Goal: Complete application form: Complete application form

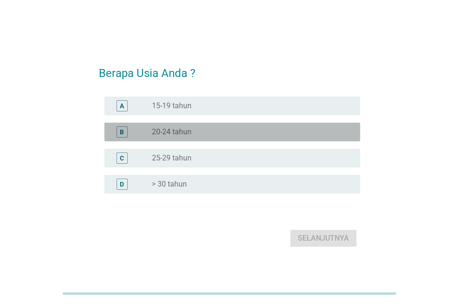
click at [208, 133] on div "radio_button_unchecked 20-24 tahun" at bounding box center [249, 131] width 194 height 9
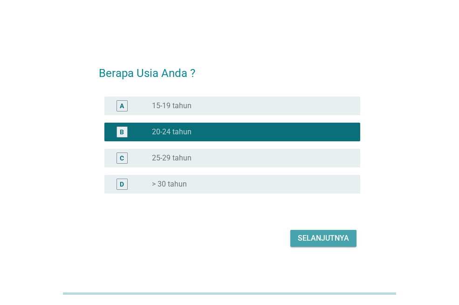
click at [324, 236] on div "Selanjutnya" at bounding box center [323, 238] width 51 height 11
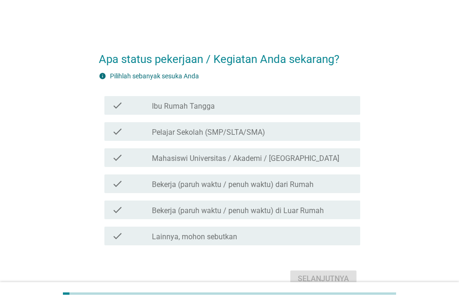
click at [245, 234] on div "check_box_outline_blank Lainnya, mohon sebutkan" at bounding box center [252, 235] width 201 height 11
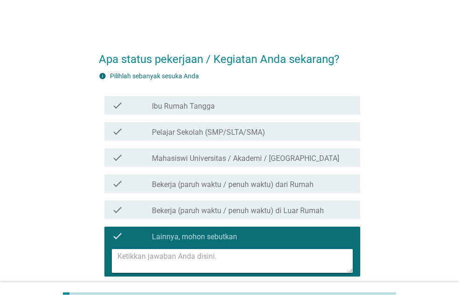
click at [234, 260] on textarea at bounding box center [236, 261] width 236 height 24
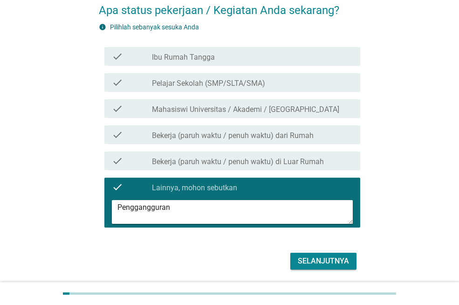
scroll to position [80, 0]
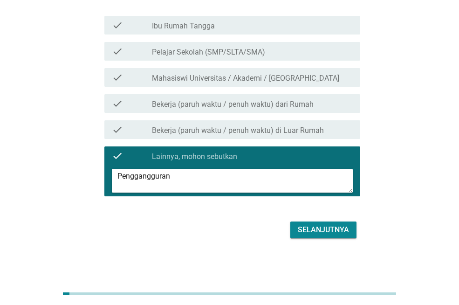
type textarea "Penggangguran"
click at [332, 235] on div "Selanjutnya" at bounding box center [323, 229] width 51 height 11
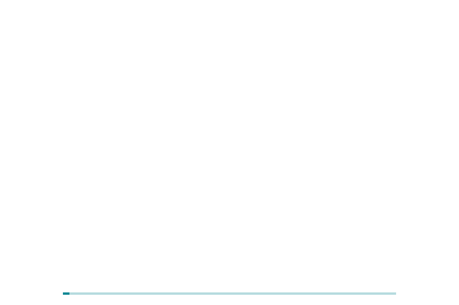
scroll to position [0, 0]
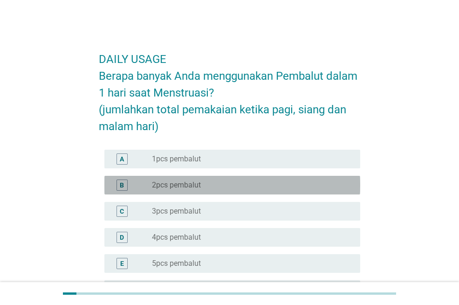
click at [207, 187] on div "radio_button_unchecked 2pcs pembalut" at bounding box center [249, 184] width 194 height 9
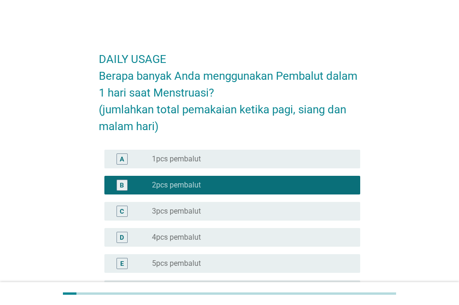
scroll to position [93, 0]
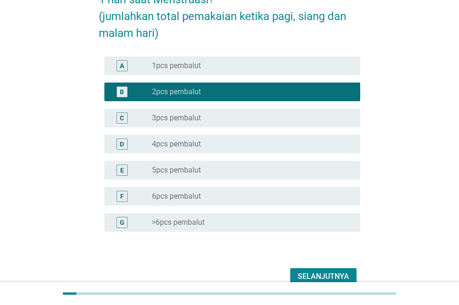
click at [324, 272] on div "Selanjutnya" at bounding box center [323, 276] width 51 height 11
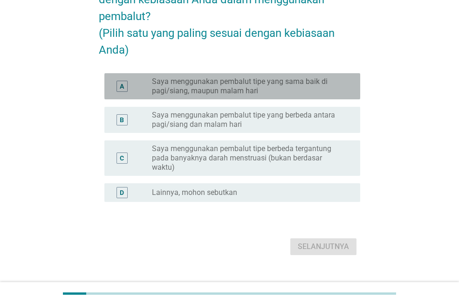
click at [229, 96] on label "Saya menggunakan pembalut tipe yang sama baik di pagi/siang, maupun malam hari" at bounding box center [249, 86] width 194 height 19
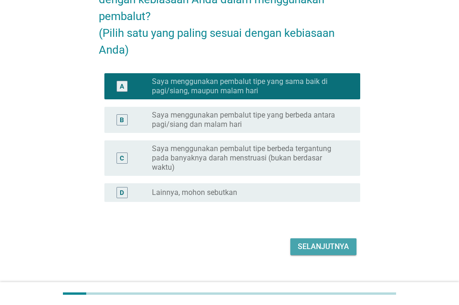
click at [312, 252] on div "Selanjutnya" at bounding box center [323, 246] width 51 height 11
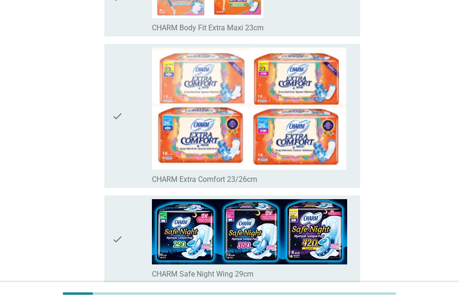
scroll to position [0, 0]
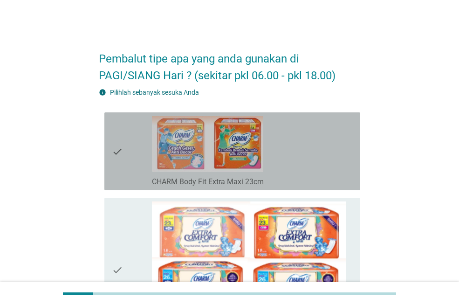
click at [295, 166] on div "check_box_outline_blank CHARM Body Fit Extra Maxi 23cm" at bounding box center [252, 151] width 201 height 70
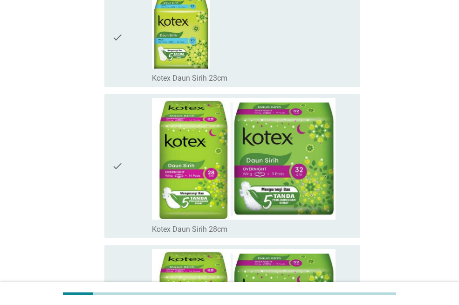
scroll to position [6625, 0]
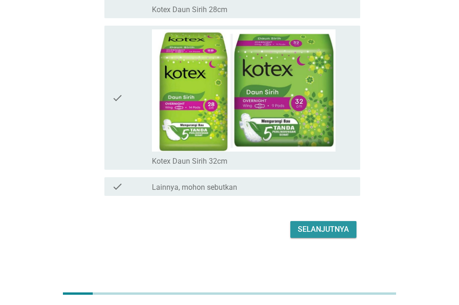
click at [331, 226] on div "Selanjutnya" at bounding box center [323, 229] width 51 height 11
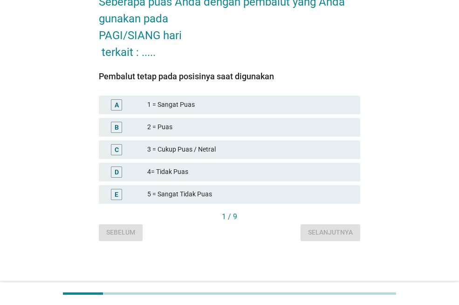
scroll to position [0, 0]
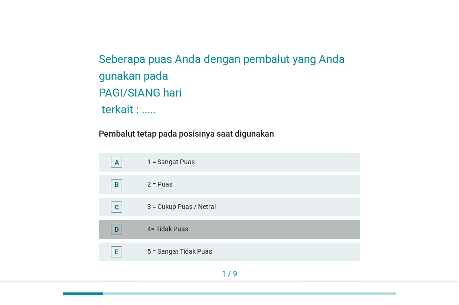
click at [203, 227] on div "4= Tidak Puas" at bounding box center [250, 229] width 206 height 11
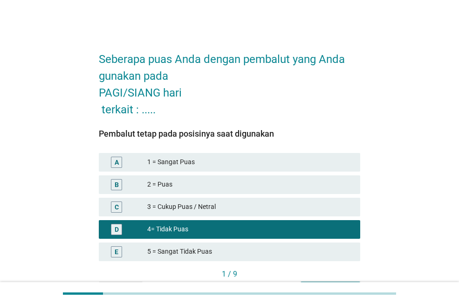
scroll to position [57, 0]
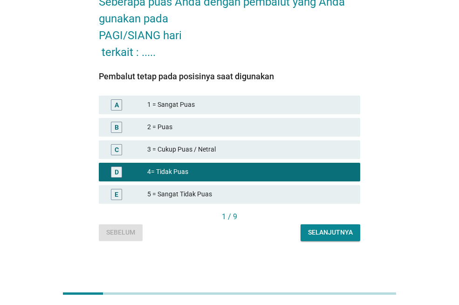
click at [337, 229] on div "Selanjutnya" at bounding box center [330, 233] width 45 height 10
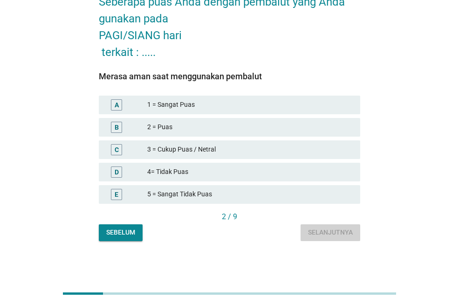
scroll to position [0, 0]
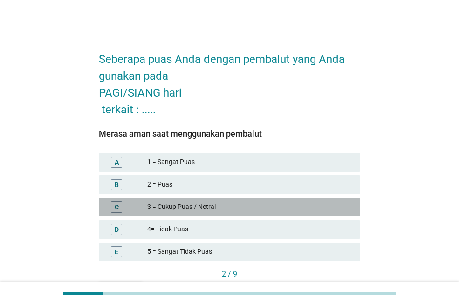
click at [220, 201] on div "3 = Cukup Puas / Netral" at bounding box center [250, 206] width 206 height 11
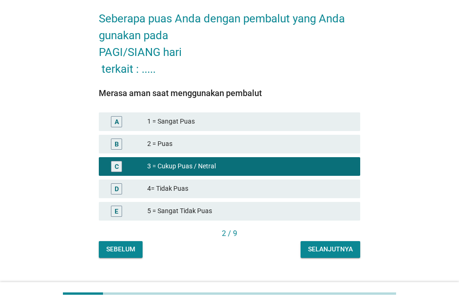
scroll to position [57, 0]
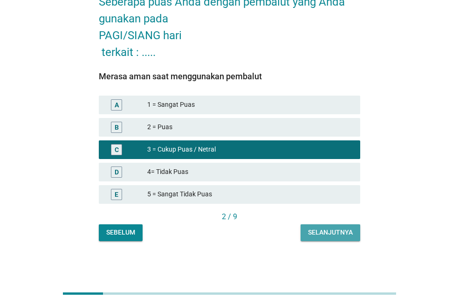
click at [337, 235] on div "Selanjutnya" at bounding box center [330, 233] width 45 height 10
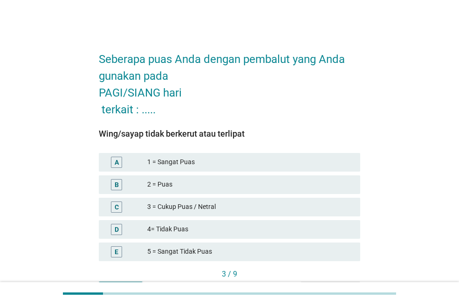
click at [213, 232] on div "4= Tidak Puas" at bounding box center [250, 229] width 206 height 11
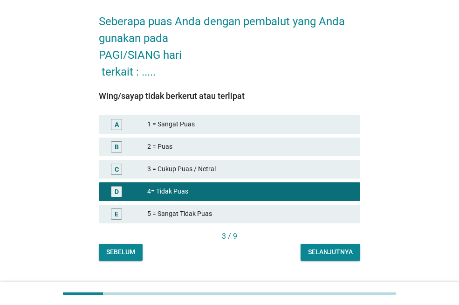
scroll to position [57, 0]
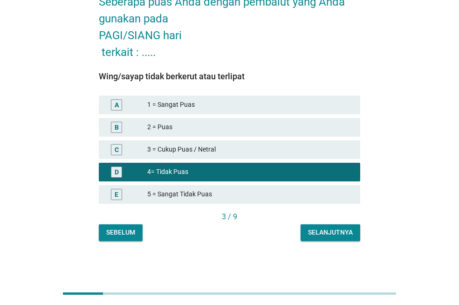
click at [306, 236] on button "Selanjutnya" at bounding box center [331, 232] width 60 height 17
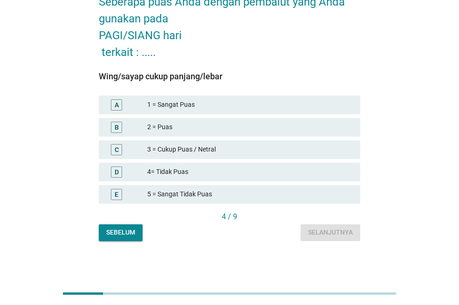
click at [209, 175] on div "4= Tidak Puas" at bounding box center [250, 171] width 206 height 11
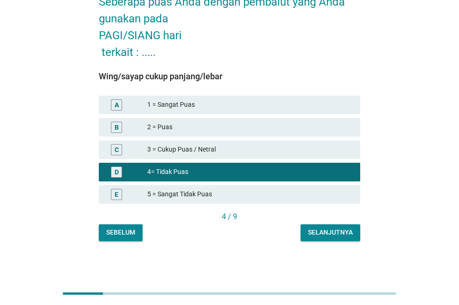
click at [333, 233] on div "Selanjutnya" at bounding box center [330, 233] width 45 height 10
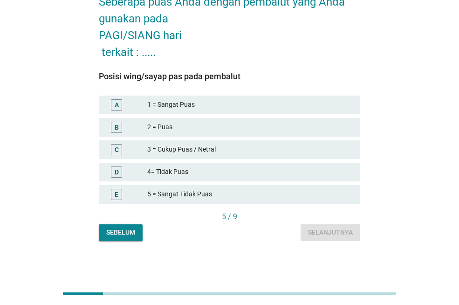
click at [219, 165] on div "D 4= Tidak Puas" at bounding box center [230, 172] width 262 height 19
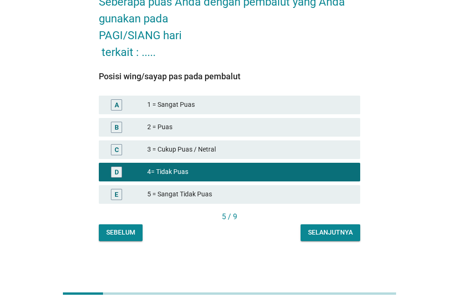
click at [329, 231] on div "Selanjutnya" at bounding box center [330, 233] width 45 height 10
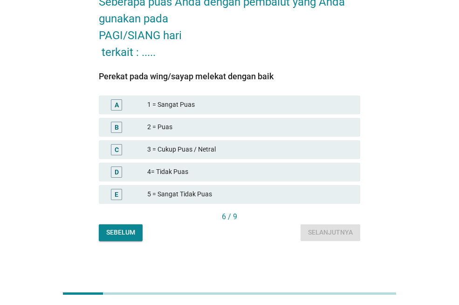
click at [201, 174] on div "4= Tidak Puas" at bounding box center [250, 171] width 206 height 11
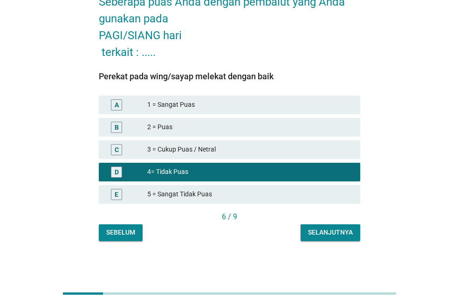
click at [300, 232] on div "Sebelum Selanjutnya" at bounding box center [230, 232] width 262 height 17
click at [309, 229] on div "Selanjutnya" at bounding box center [330, 233] width 45 height 10
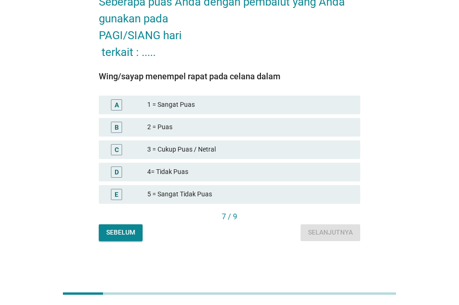
click at [229, 155] on div "C 3 = Cukup Puas / Netral" at bounding box center [230, 149] width 262 height 19
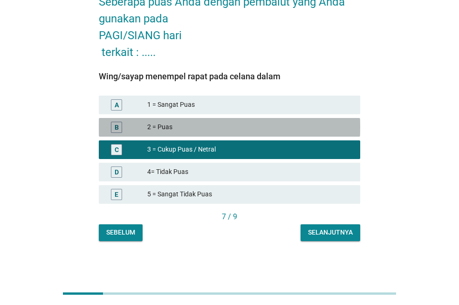
click at [227, 131] on div "2 = Puas" at bounding box center [250, 127] width 206 height 11
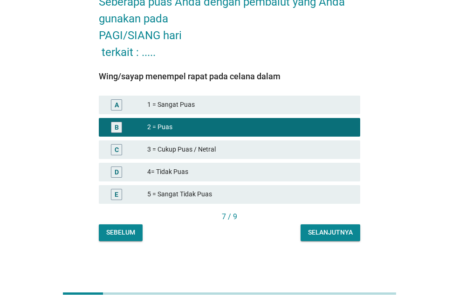
click at [239, 155] on div "C 3 = Cukup Puas / Netral" at bounding box center [230, 149] width 262 height 19
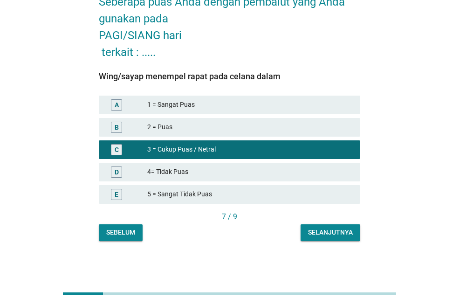
click at [330, 231] on div "Selanjutnya" at bounding box center [330, 233] width 45 height 10
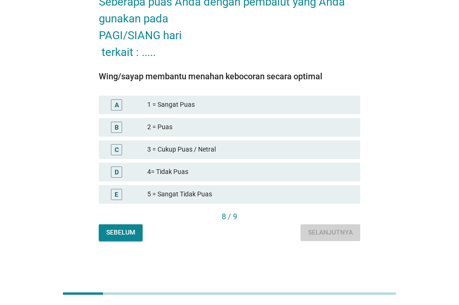
scroll to position [0, 0]
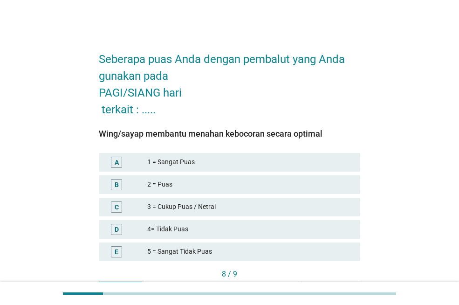
click at [206, 227] on div "4= Tidak Puas" at bounding box center [250, 229] width 206 height 11
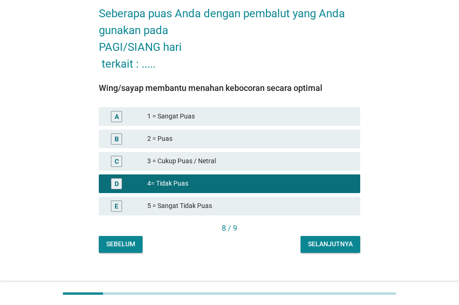
scroll to position [57, 0]
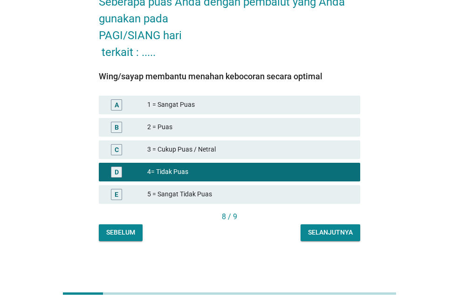
click at [321, 231] on div "Selanjutnya" at bounding box center [330, 233] width 45 height 10
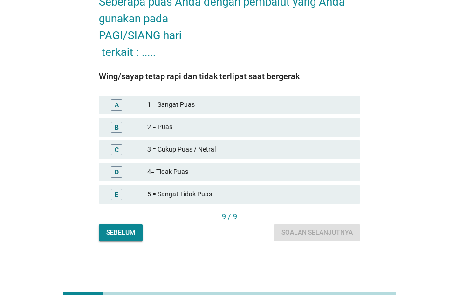
click at [228, 176] on div "4= Tidak Puas" at bounding box center [250, 171] width 206 height 11
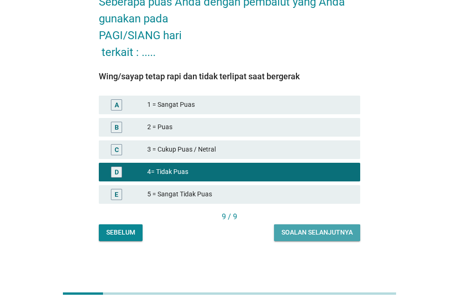
click at [319, 231] on div "Soalan selanjutnya" at bounding box center [317, 233] width 71 height 10
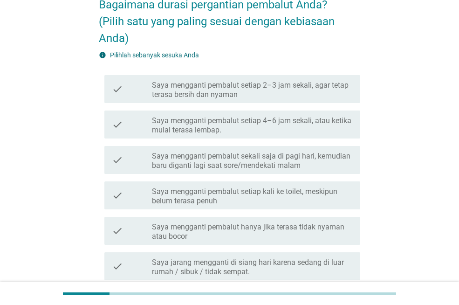
scroll to position [93, 0]
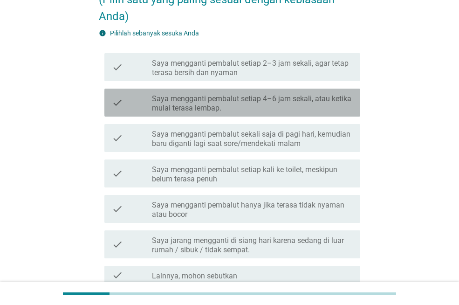
click at [298, 100] on label "Saya mengganti pembalut setiap 4–6 jam sekali, atau ketika mulai terasa lembap." at bounding box center [252, 103] width 201 height 19
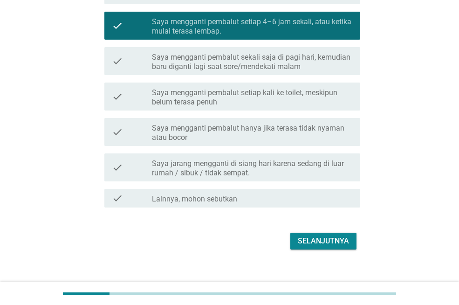
scroll to position [181, 0]
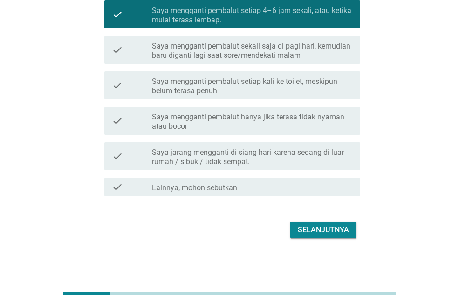
click at [289, 124] on label "Saya mengganti pembalut hanya jika terasa tidak nyaman atau bocor" at bounding box center [252, 121] width 201 height 19
click at [278, 22] on label "Saya mengganti pembalut setiap 4–6 jam sekali, atau ketika mulai terasa lembap." at bounding box center [252, 15] width 201 height 19
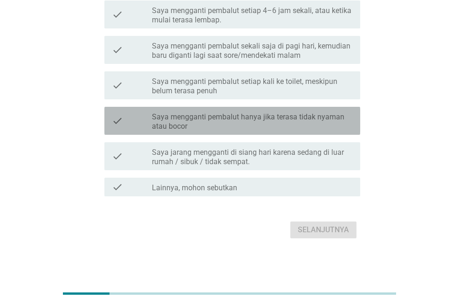
click at [274, 117] on label "Saya mengganti pembalut hanya jika terasa tidak nyaman atau bocor" at bounding box center [252, 121] width 201 height 19
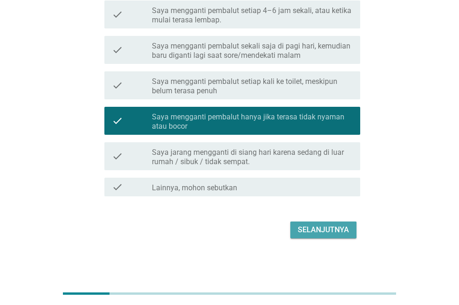
click at [323, 228] on div "Selanjutnya" at bounding box center [323, 229] width 51 height 11
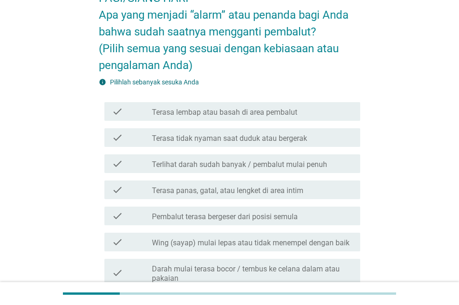
scroll to position [93, 0]
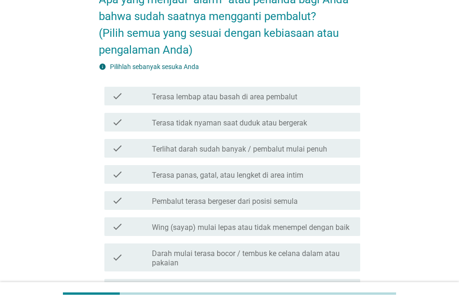
click at [243, 92] on label "Terasa lembap atau basah di area pembalut" at bounding box center [225, 96] width 146 height 9
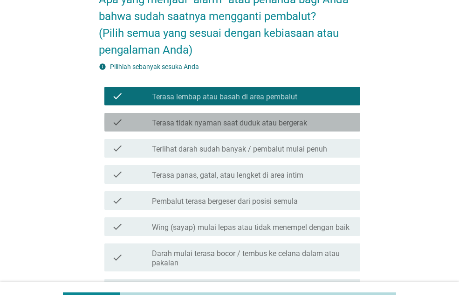
click at [245, 122] on label "Terasa tidak nyaman saat duduk atau bergerak" at bounding box center [229, 122] width 155 height 9
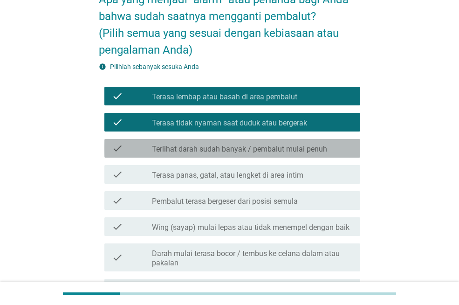
click at [257, 148] on label "Terlihat darah sudah banyak / pembalut mulai penuh" at bounding box center [239, 149] width 175 height 9
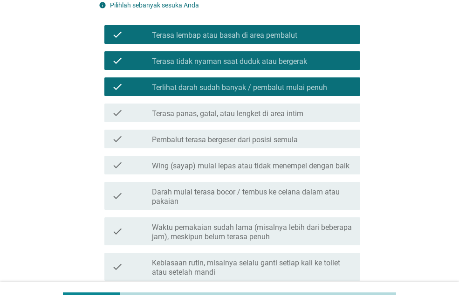
scroll to position [187, 0]
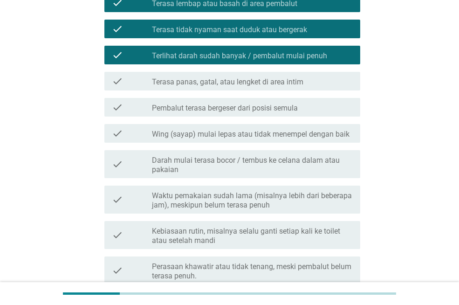
click at [243, 76] on div "check_box_outline_blank Terasa panas, gatal, atau lengket di area intim" at bounding box center [252, 81] width 201 height 11
click at [246, 83] on label "Terasa panas, gatal, atau lengket di area intim" at bounding box center [228, 81] width 152 height 9
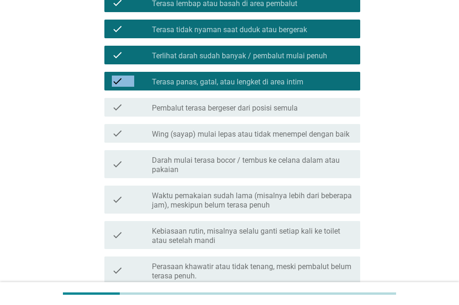
click at [269, 170] on label "Darah mulai terasa bocor / tembus ke celana dalam atau pakaian" at bounding box center [252, 165] width 201 height 19
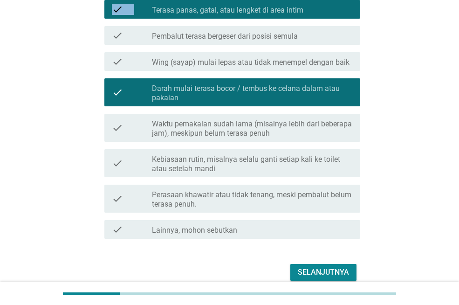
scroll to position [280, 0]
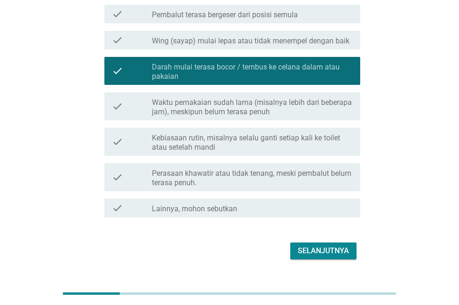
click at [270, 112] on label "Waktu pemakaian sudah lama (misalnya lebih dari beberapa jam), meskipun belum t…" at bounding box center [252, 107] width 201 height 19
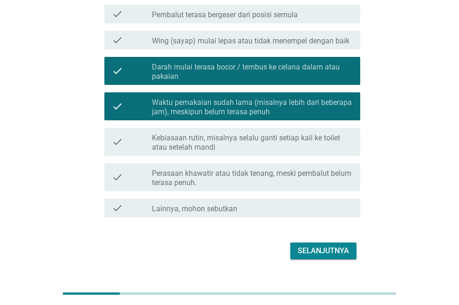
click at [315, 246] on div "Selanjutnya" at bounding box center [323, 250] width 51 height 11
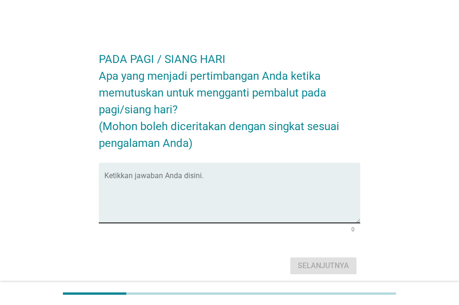
click at [168, 170] on div "Ketikkan jawaban Anda disini." at bounding box center [232, 193] width 256 height 60
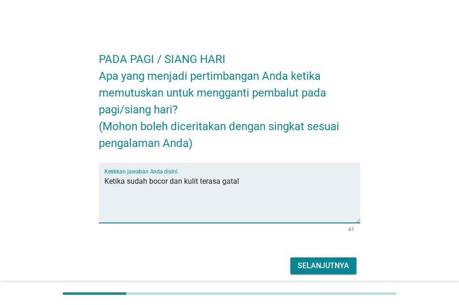
type textarea "Ketika sudah bocor dan kulit terasa gatal"
click at [314, 267] on div "Selanjutnya" at bounding box center [323, 265] width 51 height 11
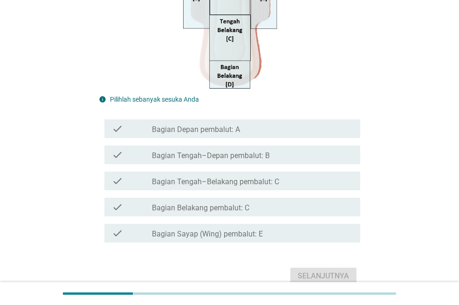
scroll to position [280, 0]
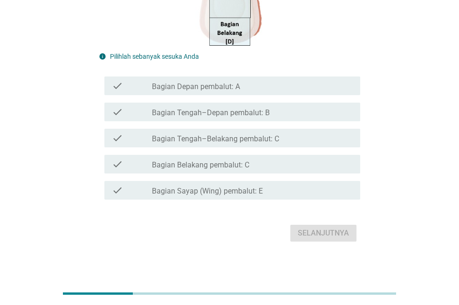
click at [243, 194] on label "Bagian Sayap (Wing) pembalut: E" at bounding box center [207, 191] width 111 height 9
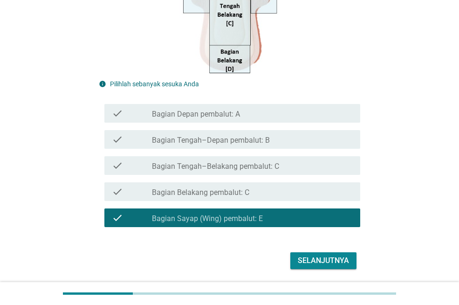
scroll to position [284, 0]
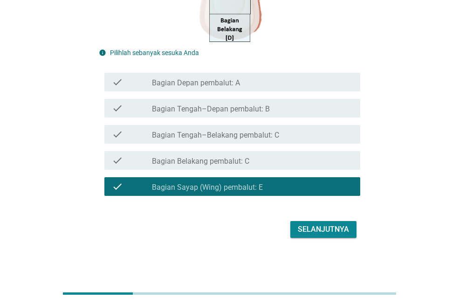
click at [319, 233] on div "Selanjutnya" at bounding box center [323, 229] width 51 height 11
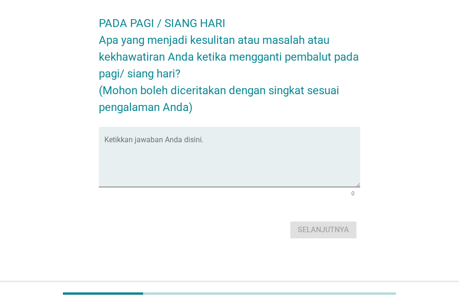
scroll to position [0, 0]
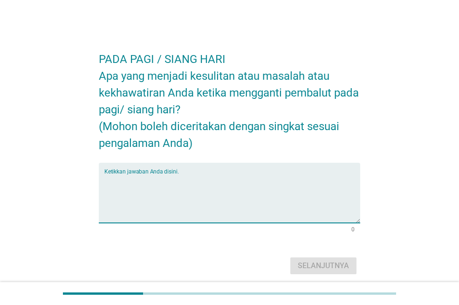
click at [201, 185] on textarea "Ketikkan jawaban Anda disini." at bounding box center [232, 198] width 256 height 49
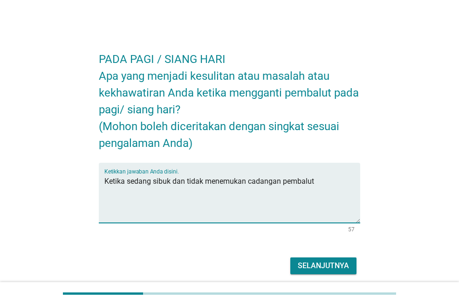
type textarea "Ketika sedang sibuk dan tidak menemukan cadangan pembalut"
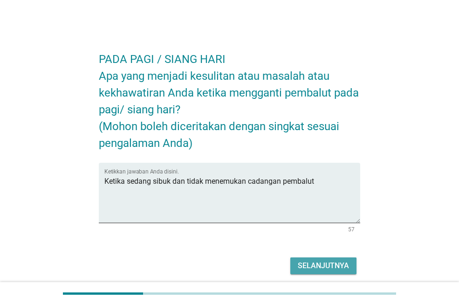
click at [340, 269] on div "Selanjutnya" at bounding box center [323, 265] width 51 height 11
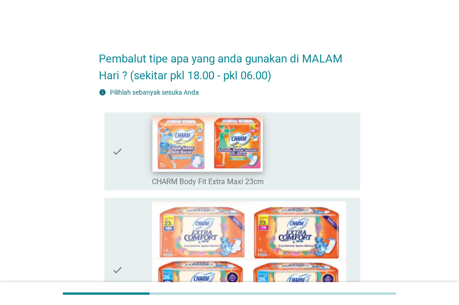
click at [254, 164] on img at bounding box center [207, 144] width 111 height 55
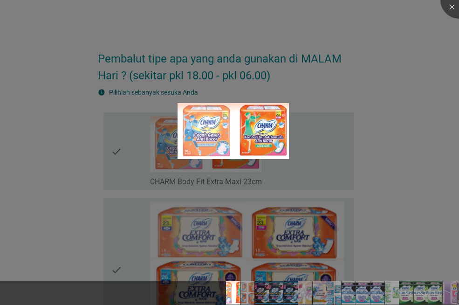
click at [423, 84] on div at bounding box center [229, 152] width 459 height 305
click at [448, 7] on div at bounding box center [459, -1] width 37 height 37
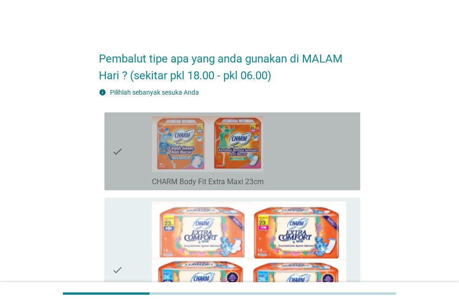
click at [127, 142] on div "check" at bounding box center [132, 151] width 40 height 70
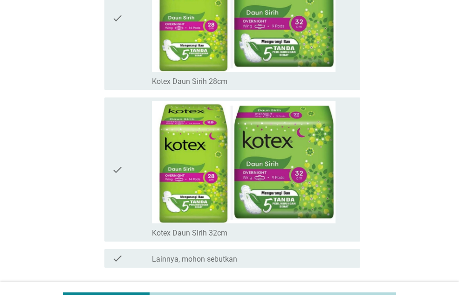
scroll to position [6625, 0]
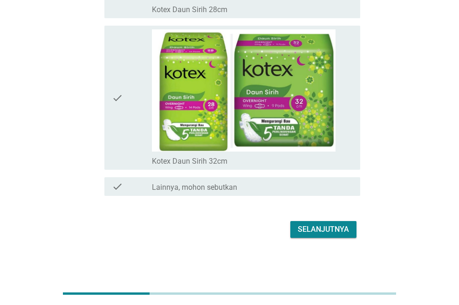
click at [336, 224] on div "Selanjutnya" at bounding box center [323, 229] width 51 height 11
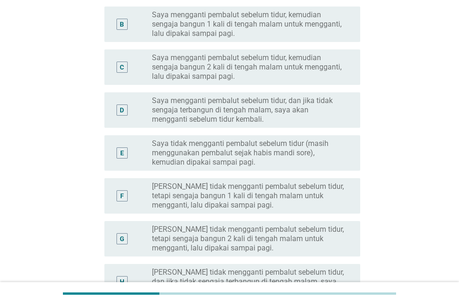
scroll to position [187, 0]
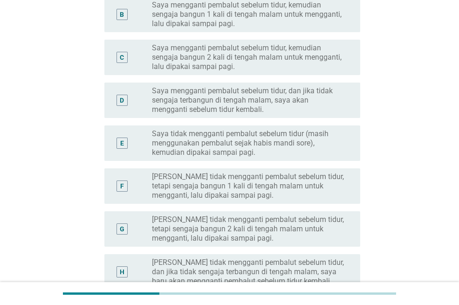
click at [315, 143] on label "Saya tidak mengganti pembalut sebelum tidur (masih menggunakan pembalut sejak h…" at bounding box center [249, 143] width 194 height 28
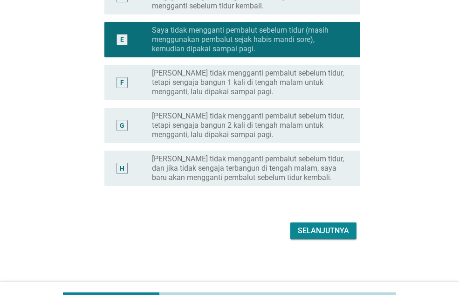
scroll to position [291, 0]
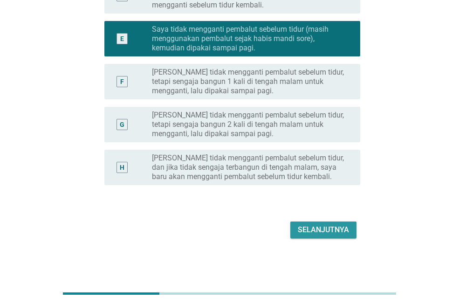
click at [324, 222] on button "Selanjutnya" at bounding box center [324, 230] width 66 height 17
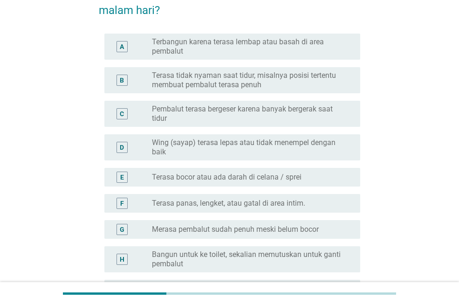
scroll to position [187, 0]
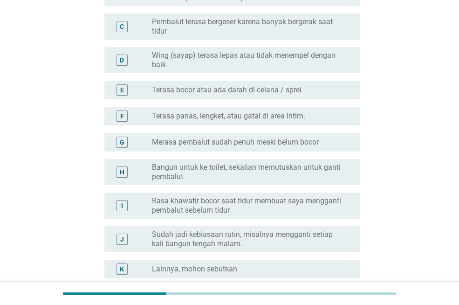
click at [291, 119] on label "Terasa panas, lengket, atau gatal di area intim." at bounding box center [228, 115] width 153 height 9
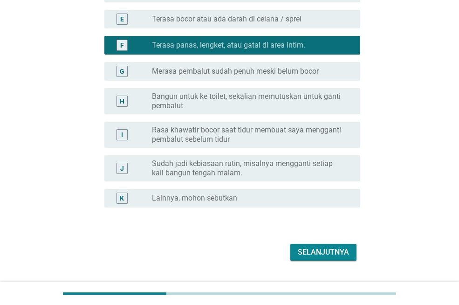
scroll to position [280, 0]
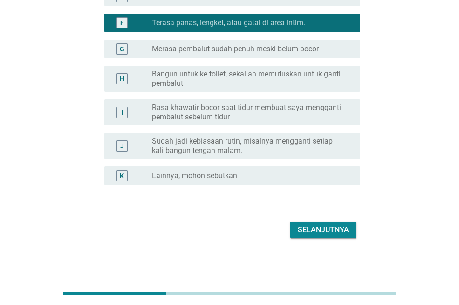
click at [326, 225] on div "Selanjutnya" at bounding box center [323, 229] width 51 height 11
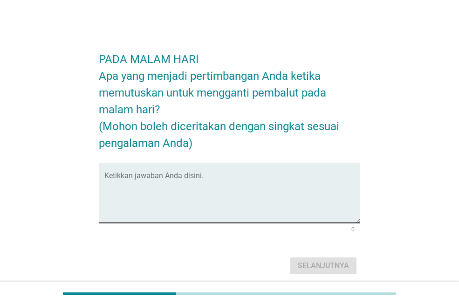
click at [178, 188] on textarea "Ketikkan jawaban Anda disini." at bounding box center [232, 198] width 256 height 49
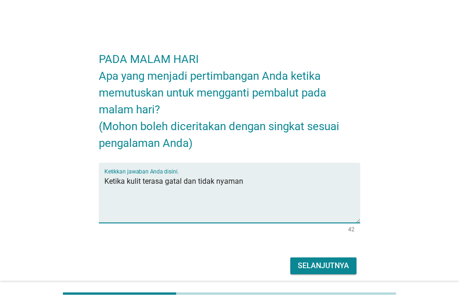
type textarea "Ketika kulit terasa gatal dan tidak nyaman"
click at [319, 256] on div "Selanjutnya" at bounding box center [230, 266] width 262 height 22
click at [323, 261] on div "Selanjutnya" at bounding box center [323, 265] width 51 height 11
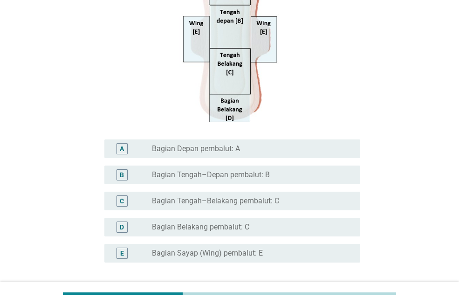
scroll to position [264, 0]
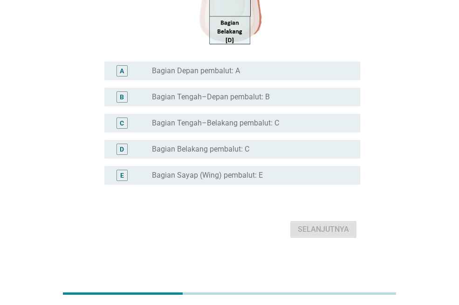
click at [234, 176] on label "Bagian Sayap (Wing) pembalut: E" at bounding box center [207, 175] width 111 height 9
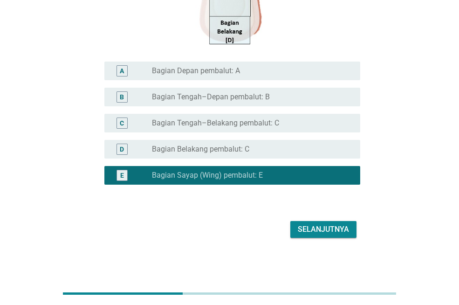
click at [326, 226] on div "Selanjutnya" at bounding box center [323, 229] width 51 height 11
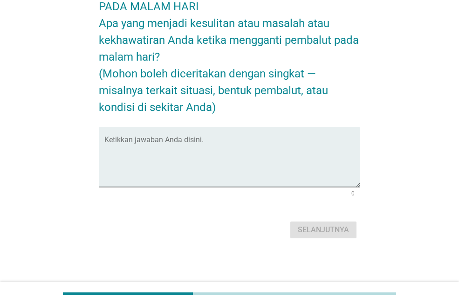
scroll to position [0, 0]
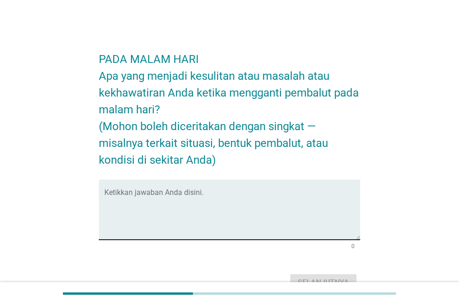
click at [202, 207] on textarea "Ketikkan jawaban Anda disini." at bounding box center [232, 215] width 256 height 49
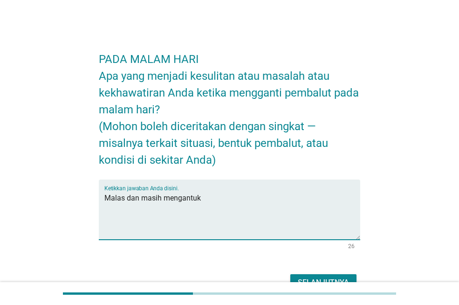
scroll to position [53, 0]
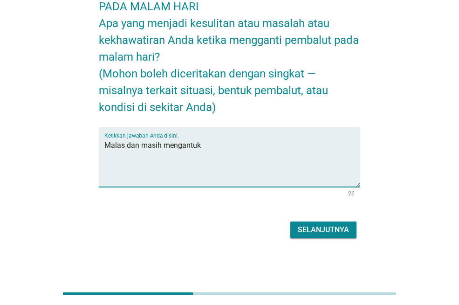
type textarea "Malas dan masih mengantuk"
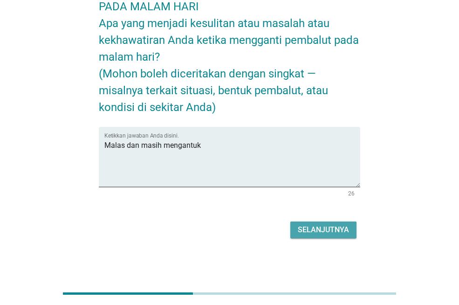
click at [314, 222] on button "Selanjutnya" at bounding box center [324, 230] width 66 height 17
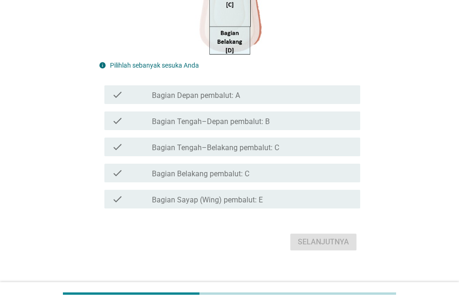
scroll to position [280, 0]
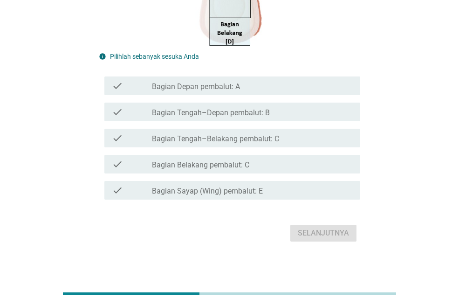
click at [239, 192] on label "Bagian Sayap (Wing) pembalut: E" at bounding box center [207, 191] width 111 height 9
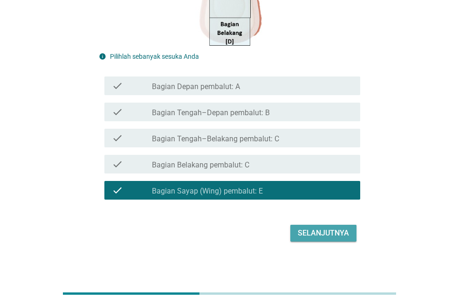
click at [331, 233] on div "Selanjutnya" at bounding box center [323, 233] width 51 height 11
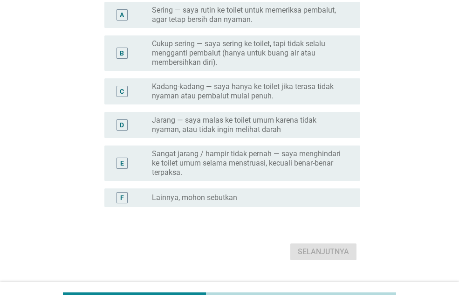
scroll to position [187, 0]
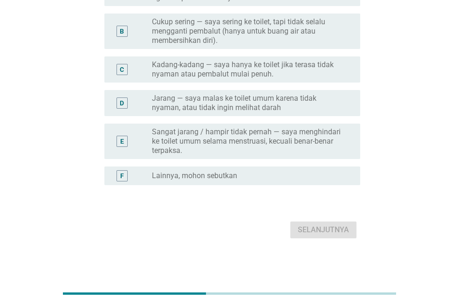
click at [295, 138] on label "Sangat jarang / hampir tidak pernah — saya menghindari ke toilet umum selama me…" at bounding box center [249, 141] width 194 height 28
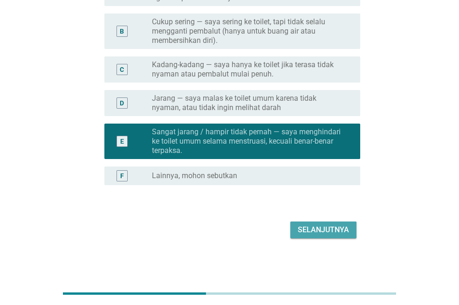
click at [319, 229] on div "Selanjutnya" at bounding box center [323, 229] width 51 height 11
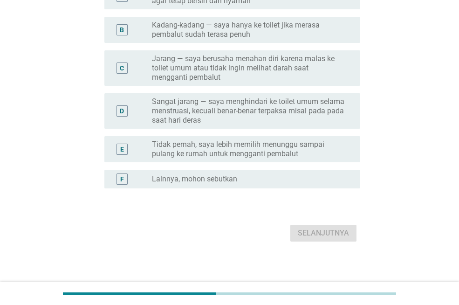
scroll to position [136, 0]
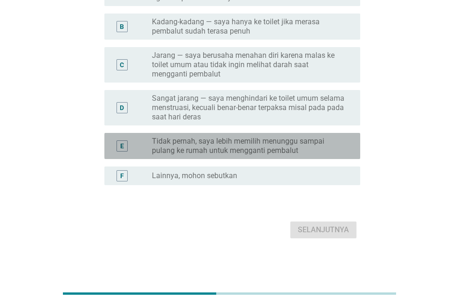
click at [268, 148] on label "Tidak pernah, saya lebih memilih menunggu sampai pulang ke rumah untuk menggant…" at bounding box center [249, 146] width 194 height 19
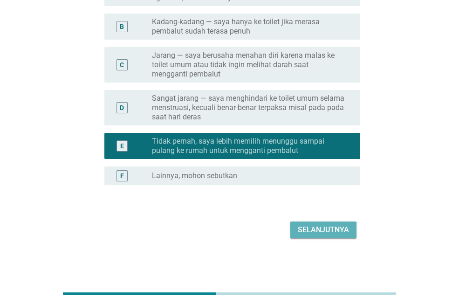
click at [319, 229] on div "Selanjutnya" at bounding box center [323, 229] width 51 height 11
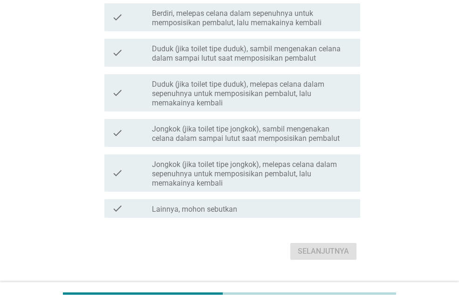
scroll to position [252, 0]
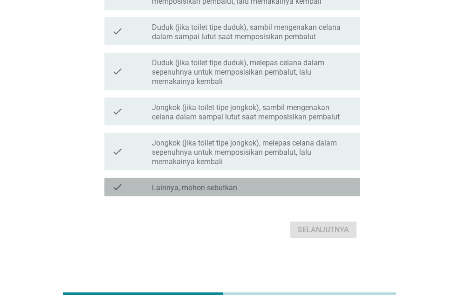
click at [215, 191] on label "Lainnya, mohon sebutkan" at bounding box center [194, 187] width 85 height 9
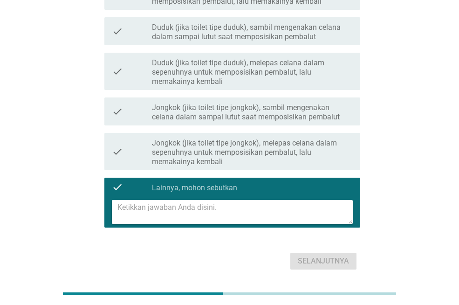
click at [229, 207] on textarea at bounding box center [236, 212] width 236 height 24
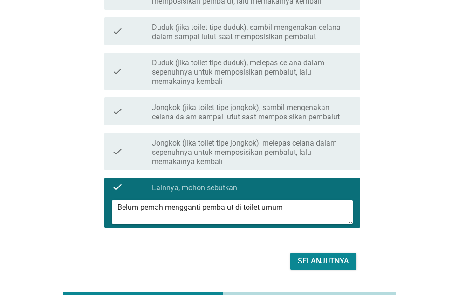
type textarea "Belum pernah mengganti pembalut di toilet umum"
click at [304, 253] on button "Selanjutnya" at bounding box center [324, 261] width 66 height 17
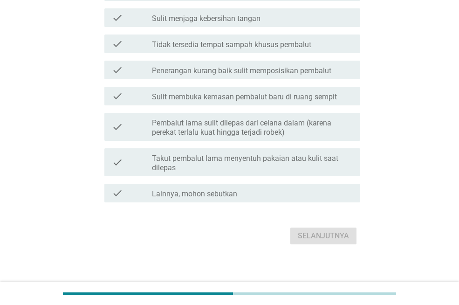
scroll to position [280, 0]
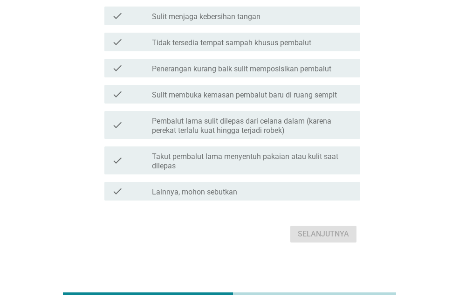
click at [278, 135] on label "Pembalut lama sulit dilepas dari celana dalam (karena perekat terlalu kuat hing…" at bounding box center [252, 126] width 201 height 19
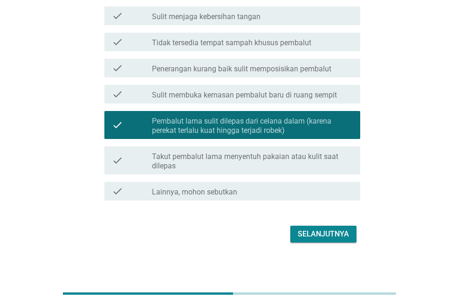
click at [331, 238] on div "Selanjutnya" at bounding box center [323, 234] width 51 height 11
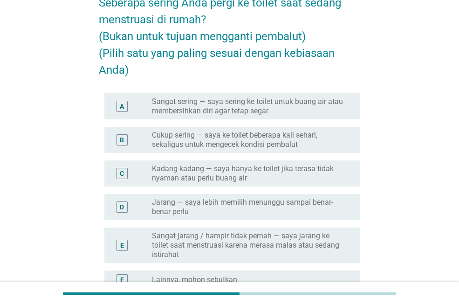
scroll to position [93, 0]
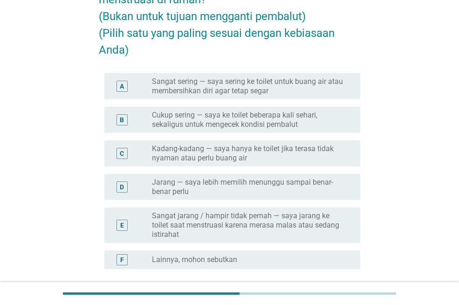
click at [293, 217] on label "Sangat jarang / hampir tidak pernah — saya jarang ke toilet saat menstruasi kar…" at bounding box center [249, 225] width 194 height 28
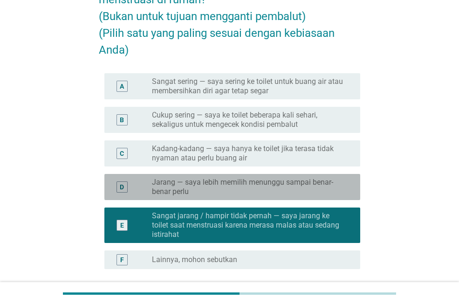
click at [278, 187] on label "Jarang — saya lebih memilih menunggu sampai benar-benar perlu" at bounding box center [249, 187] width 194 height 19
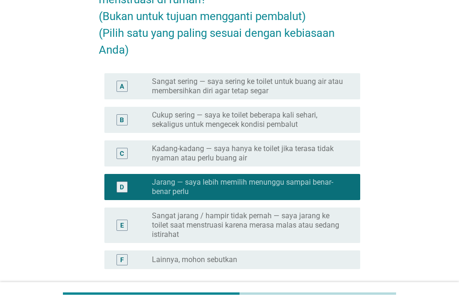
scroll to position [177, 0]
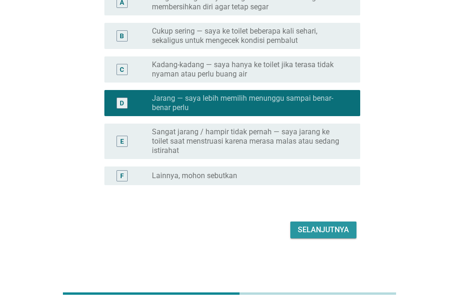
click at [341, 232] on div "Selanjutnya" at bounding box center [323, 229] width 51 height 11
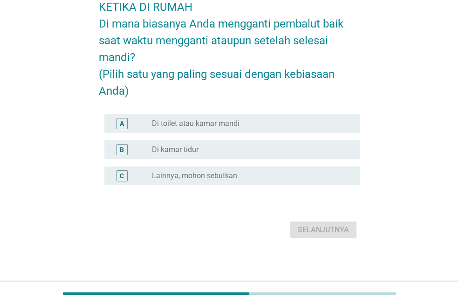
scroll to position [0, 0]
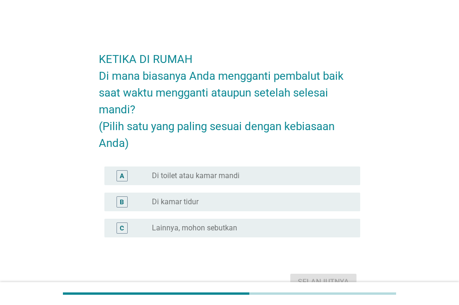
click at [228, 180] on div "radio_button_unchecked Di toilet atau kamar mandi" at bounding box center [252, 175] width 201 height 11
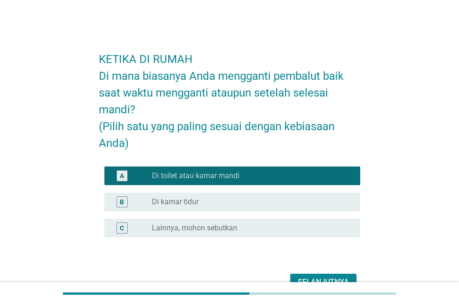
scroll to position [52, 0]
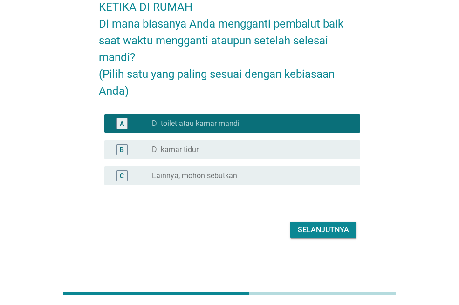
click at [322, 238] on div "Selanjutnya" at bounding box center [230, 230] width 262 height 22
click at [319, 235] on div "Selanjutnya" at bounding box center [323, 229] width 51 height 11
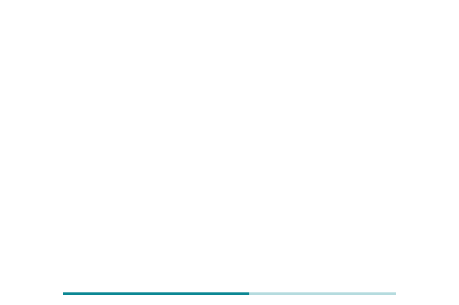
scroll to position [0, 0]
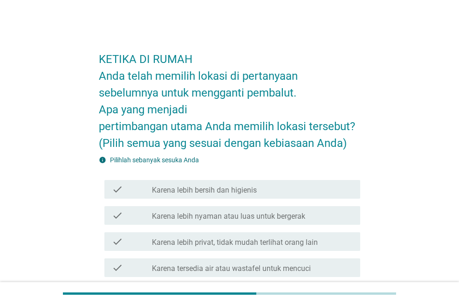
click at [266, 184] on div "check_box_outline_blank Karena lebih bersih dan higienis" at bounding box center [252, 189] width 201 height 11
click at [261, 195] on div "check check_box_outline_blank Karena lebih bersih dan higienis" at bounding box center [232, 189] width 256 height 19
click at [250, 194] on label "Karena lebih bersih dan higienis" at bounding box center [204, 190] width 105 height 9
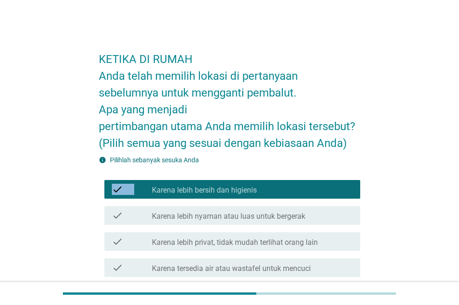
click at [248, 219] on label "Karena lebih nyaman atau luas untuk bergerak" at bounding box center [228, 216] width 153 height 9
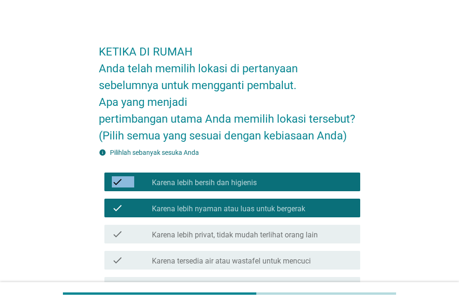
scroll to position [93, 0]
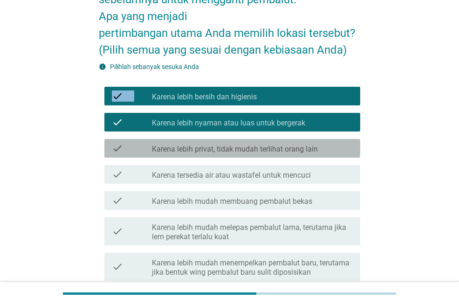
click at [277, 151] on label "Karena lebih privat, tidak mudah terlihat orang lain" at bounding box center [235, 149] width 166 height 9
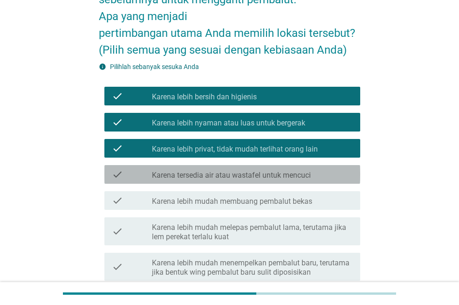
click at [284, 182] on div "check check_box_outline_blank Karena tersedia air atau wastafel untuk mencuci" at bounding box center [232, 174] width 256 height 19
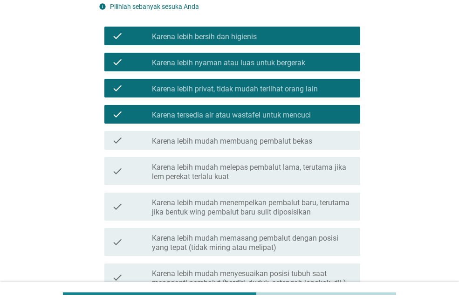
scroll to position [187, 0]
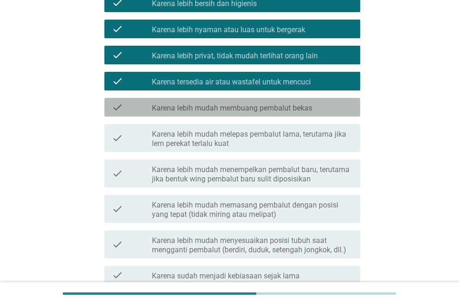
click at [281, 106] on label "Karena lebih mudah membuang pembalut bekas" at bounding box center [232, 108] width 160 height 9
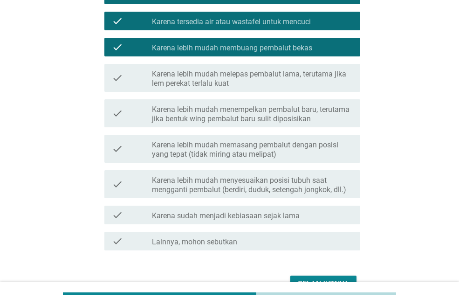
scroll to position [280, 0]
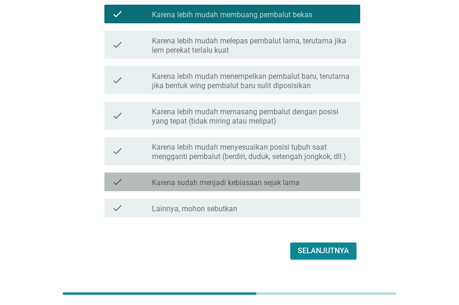
click at [282, 181] on label "Karena sudah menjadi kebiasaan sejak lama" at bounding box center [226, 182] width 148 height 9
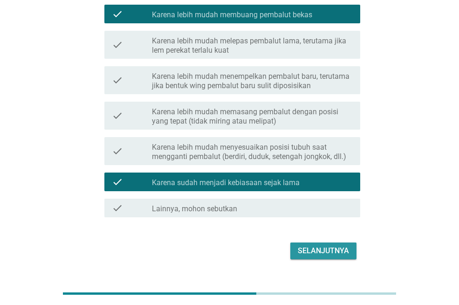
click at [328, 247] on div "Selanjutnya" at bounding box center [323, 250] width 51 height 11
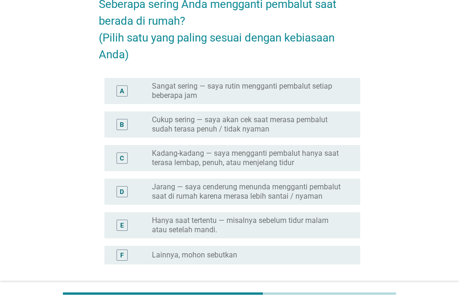
scroll to position [93, 0]
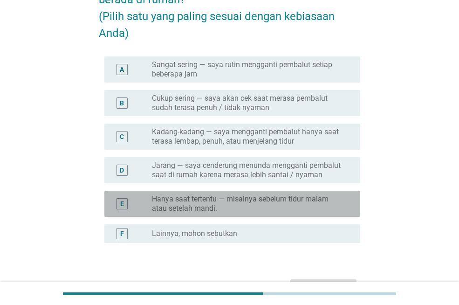
click at [307, 207] on label "Hanya saat tertentu — misalnya sebelum tidur malam atau setelah mandi." at bounding box center [249, 203] width 194 height 19
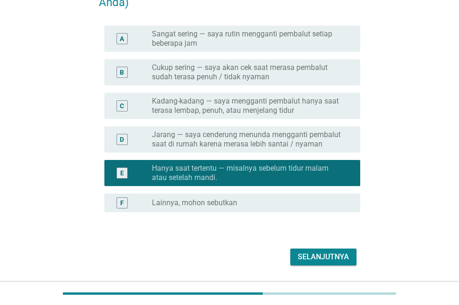
scroll to position [151, 0]
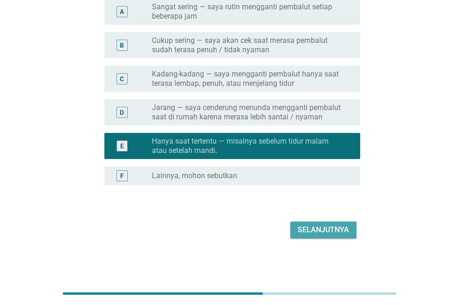
click at [337, 236] on button "Selanjutnya" at bounding box center [324, 230] width 66 height 17
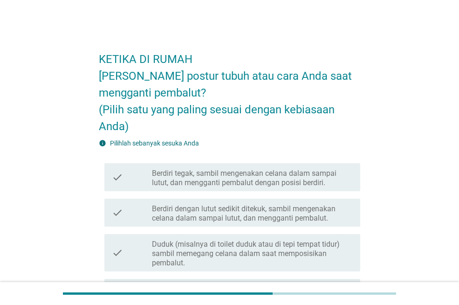
scroll to position [93, 0]
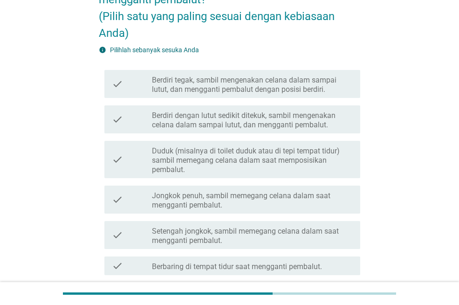
click at [285, 202] on label "Jongkok penuh, sambil memegang celana dalam saat mengganti pembalut." at bounding box center [252, 200] width 201 height 19
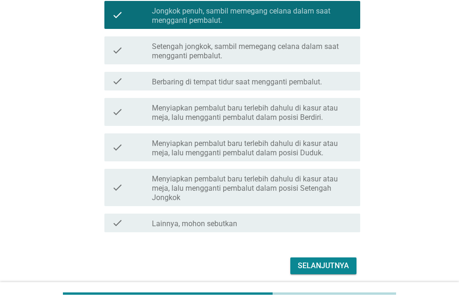
scroll to position [280, 0]
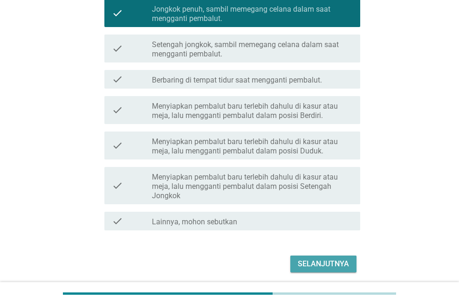
click at [319, 259] on div "Selanjutnya" at bounding box center [323, 263] width 51 height 11
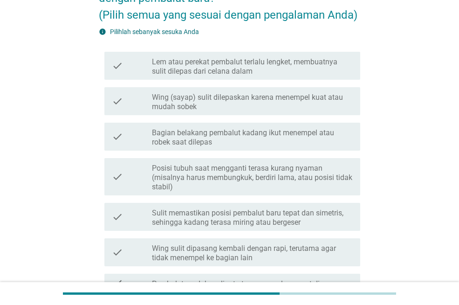
scroll to position [187, 0]
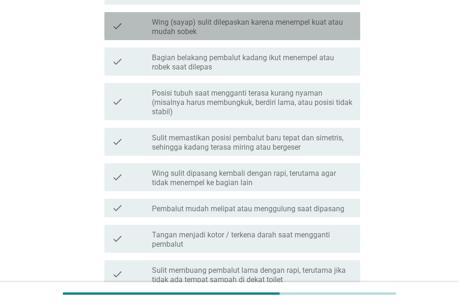
click at [169, 19] on label "Wing (sayap) sulit dilepaskan karena menempel kuat atau mudah sobek" at bounding box center [252, 27] width 201 height 19
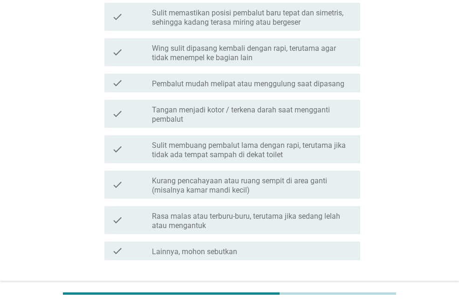
scroll to position [375, 0]
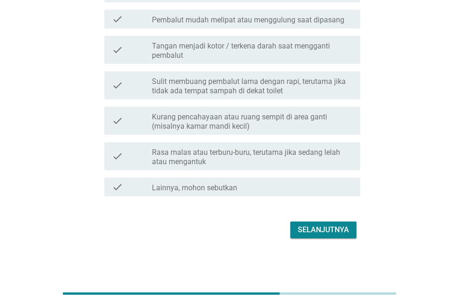
click at [311, 222] on button "Selanjutnya" at bounding box center [324, 230] width 66 height 17
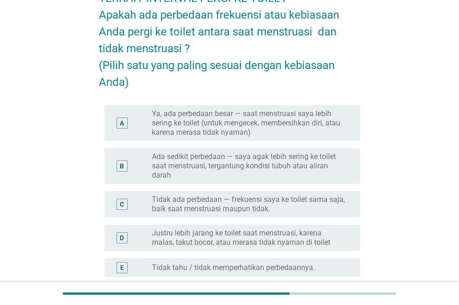
scroll to position [93, 0]
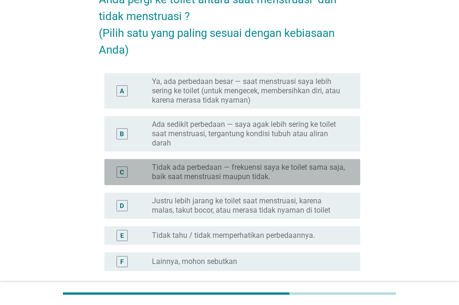
click at [287, 173] on label "Tidak ada perbedaan — frekuensi saya ke toilet sama saja, baik saat menstruasi …" at bounding box center [249, 172] width 194 height 19
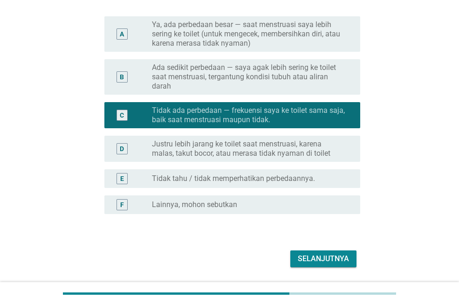
scroll to position [179, 0]
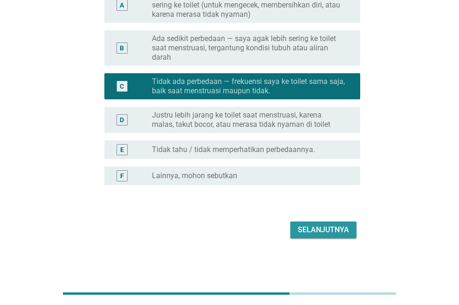
click at [316, 228] on div "Selanjutnya" at bounding box center [323, 229] width 51 height 11
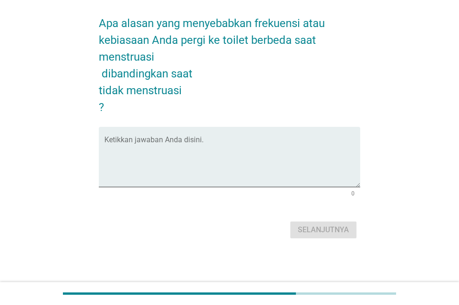
scroll to position [0, 0]
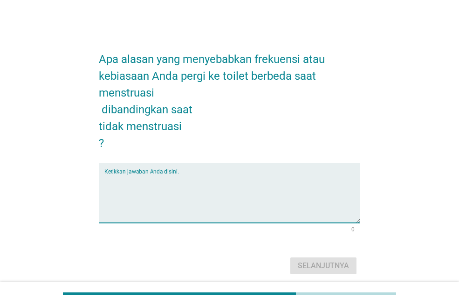
click at [167, 178] on textarea "Ketikkan jawaban Anda disini." at bounding box center [232, 198] width 256 height 49
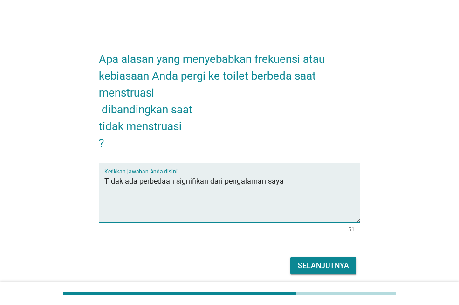
type textarea "Tidak ada perbedaan signifikan dari pengalaman saya"
click at [326, 257] on button "Selanjutnya" at bounding box center [324, 265] width 66 height 17
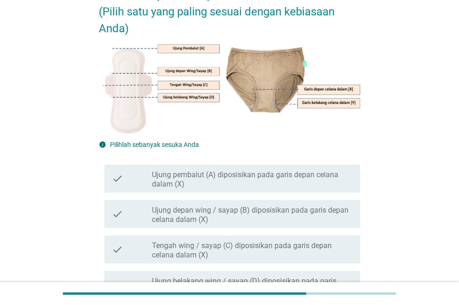
scroll to position [93, 0]
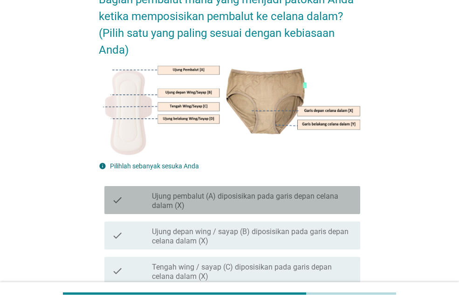
click at [250, 201] on label "Ujung pembalut (A) diposisikan pada garis depan celana dalam (X)" at bounding box center [252, 201] width 201 height 19
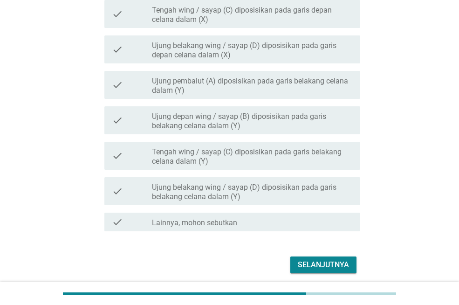
scroll to position [386, 0]
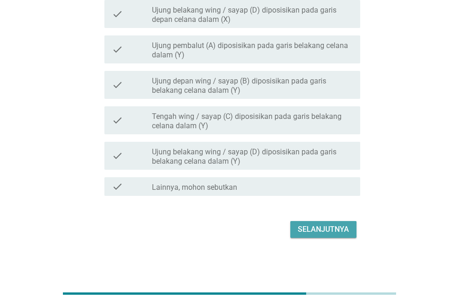
click at [325, 234] on div "Selanjutnya" at bounding box center [323, 229] width 51 height 11
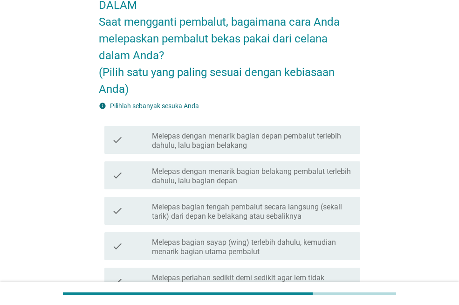
scroll to position [93, 0]
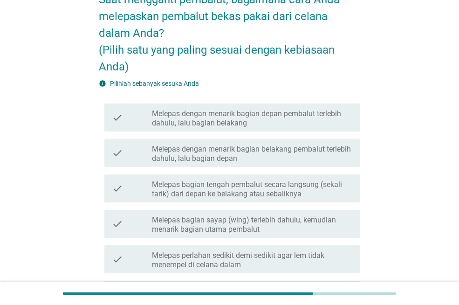
click at [269, 118] on label "Melepas dengan menarik bagian depan pembalut terlebih dahulu, lalu bagian belak…" at bounding box center [252, 118] width 201 height 19
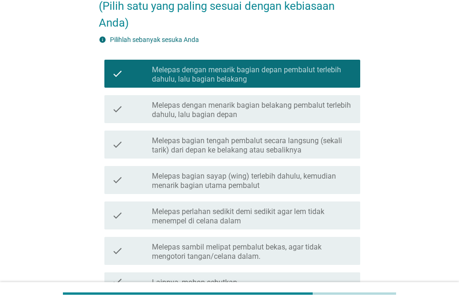
scroll to position [187, 0]
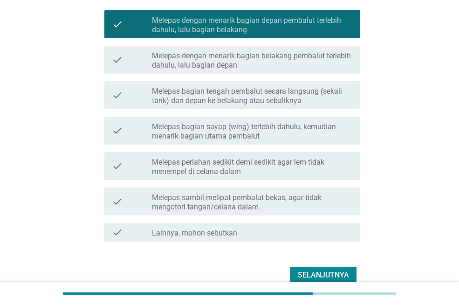
click at [271, 131] on label "Melepas bagian sayap (wing) terlebih dahulu, kemudian menarik bagian utama pemb…" at bounding box center [252, 131] width 201 height 19
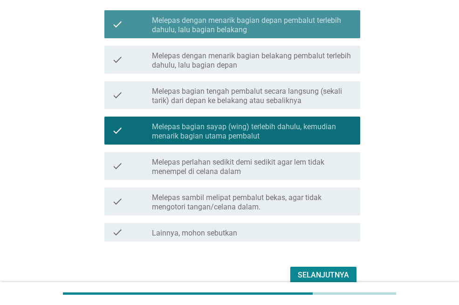
click at [265, 26] on label "Melepas dengan menarik bagian depan pembalut terlebih dahulu, lalu bagian belak…" at bounding box center [252, 25] width 201 height 19
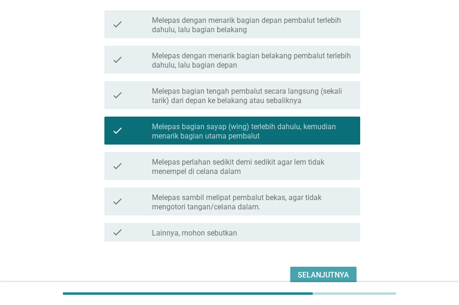
click at [319, 272] on div "Selanjutnya" at bounding box center [323, 275] width 51 height 11
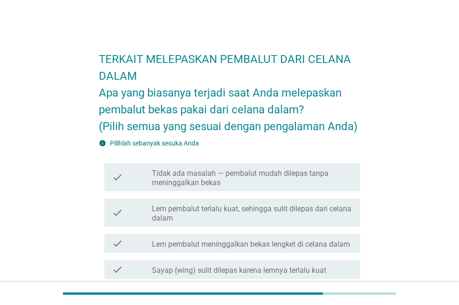
scroll to position [93, 0]
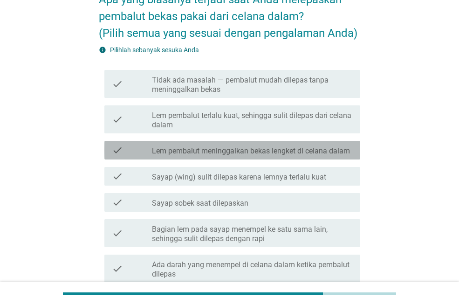
click at [314, 148] on label "Lem pembalut meninggalkan bekas lengket di celana dalam" at bounding box center [251, 150] width 198 height 9
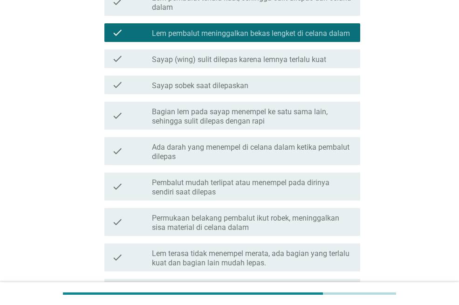
scroll to position [280, 0]
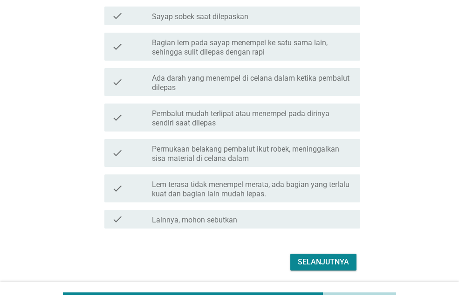
click at [324, 268] on button "Selanjutnya" at bounding box center [324, 262] width 66 height 17
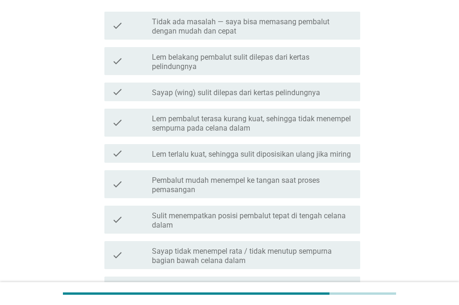
scroll to position [187, 0]
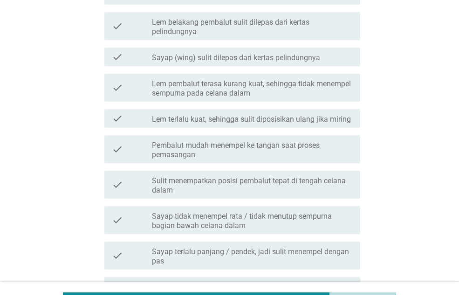
click at [281, 176] on label "Sulit menempatkan posisi pembalut tepat di tengah celana dalam" at bounding box center [252, 185] width 201 height 19
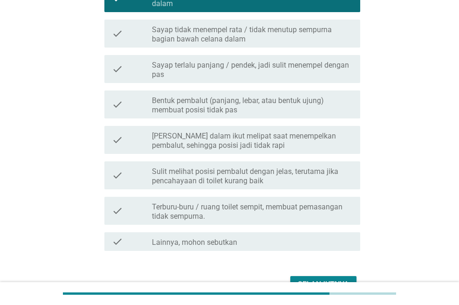
scroll to position [428, 0]
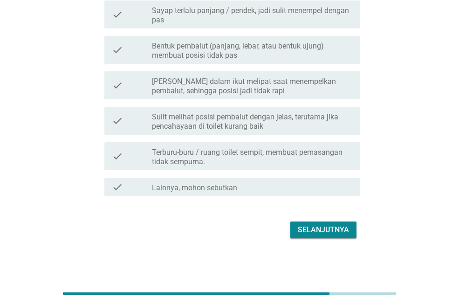
click at [315, 224] on div "Selanjutnya" at bounding box center [323, 229] width 51 height 11
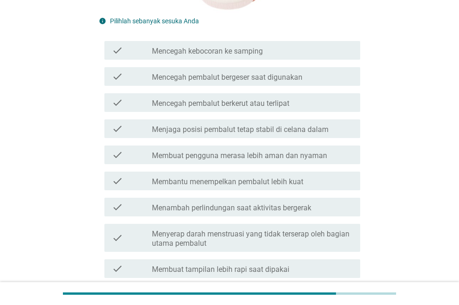
scroll to position [280, 0]
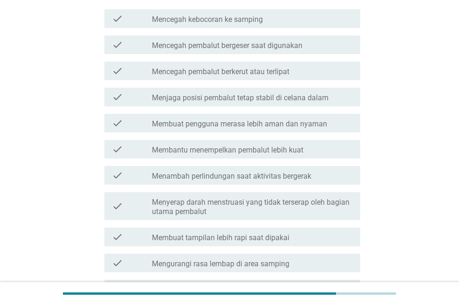
click at [264, 97] on label "Menjaga posisi pembalut tetap stabil di celana dalam" at bounding box center [240, 97] width 177 height 9
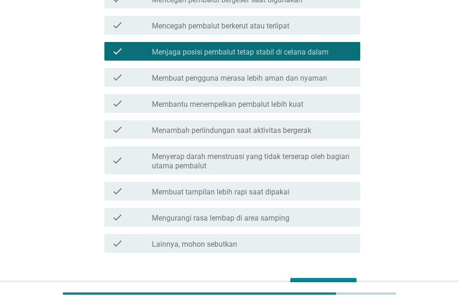
scroll to position [373, 0]
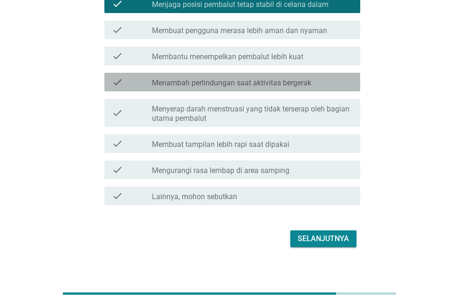
click at [275, 84] on label "Menambah perlindungan saat aktivitas bergerak" at bounding box center [231, 82] width 159 height 9
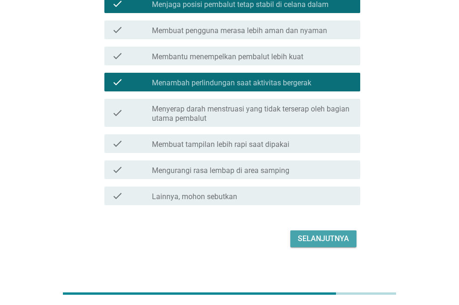
click at [314, 240] on div "Selanjutnya" at bounding box center [323, 238] width 51 height 11
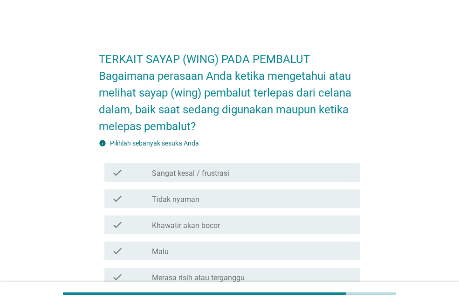
scroll to position [93, 0]
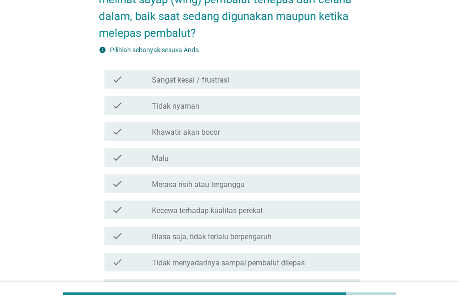
click at [229, 108] on div "check_box_outline_blank Tidak nyaman" at bounding box center [252, 105] width 201 height 11
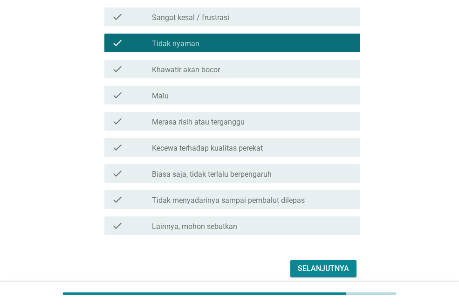
scroll to position [187, 0]
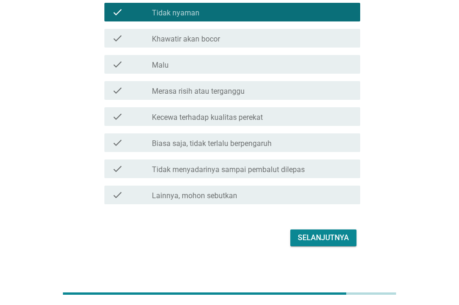
click at [316, 234] on div "Selanjutnya" at bounding box center [323, 237] width 51 height 11
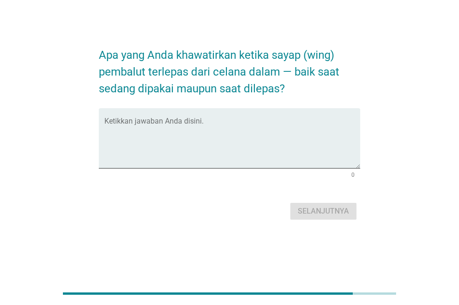
scroll to position [0, 0]
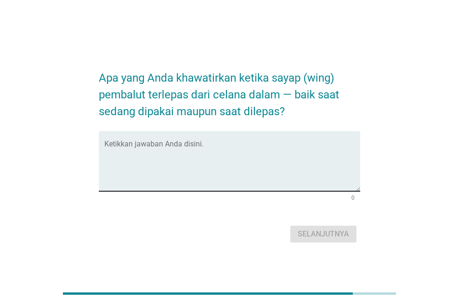
click at [179, 145] on textarea "Ketikkan jawaban Anda disini." at bounding box center [232, 166] width 256 height 49
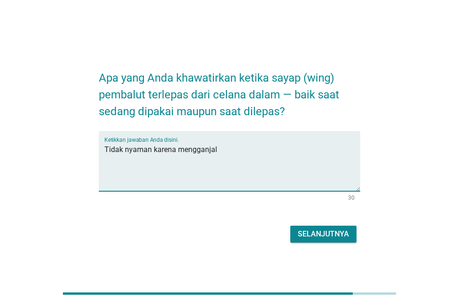
type textarea "Tidak nyaman karena mengganjal"
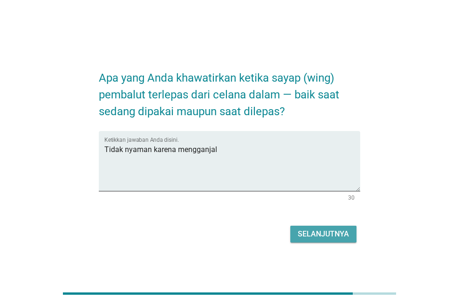
click at [342, 238] on div "Selanjutnya" at bounding box center [323, 234] width 51 height 11
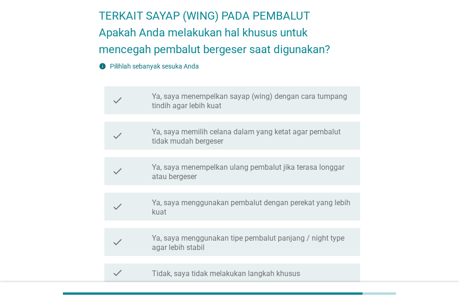
scroll to position [93, 0]
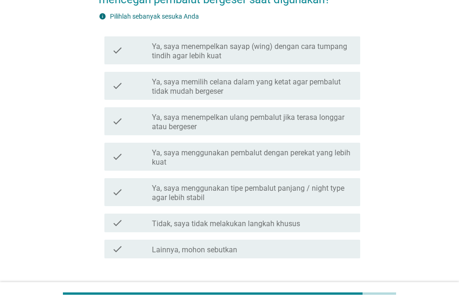
click at [256, 88] on label "Ya, saya memilih celana dalam yang ketat agar pembalut tidak mudah bergeser" at bounding box center [252, 86] width 201 height 19
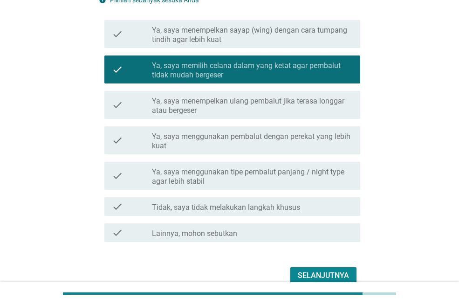
scroll to position [155, 0]
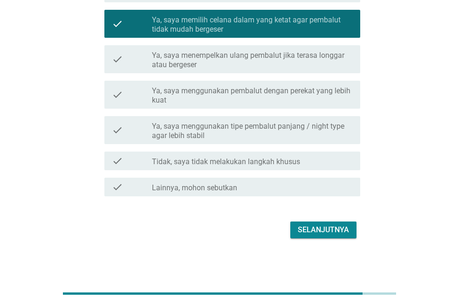
click at [311, 229] on div "Selanjutnya" at bounding box center [323, 229] width 51 height 11
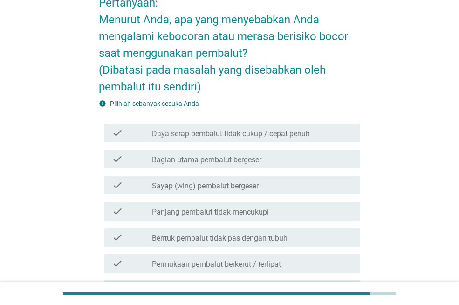
scroll to position [93, 0]
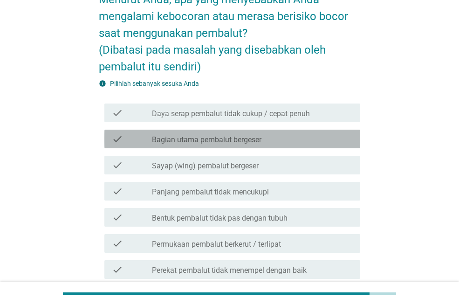
click at [236, 137] on label "Bagian utama pembalut bergeser" at bounding box center [207, 139] width 110 height 9
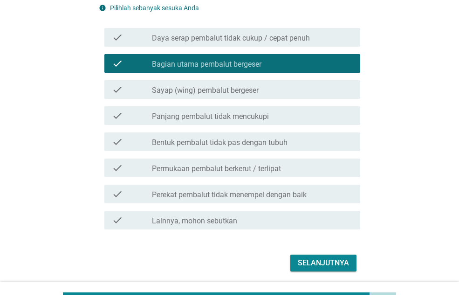
scroll to position [187, 0]
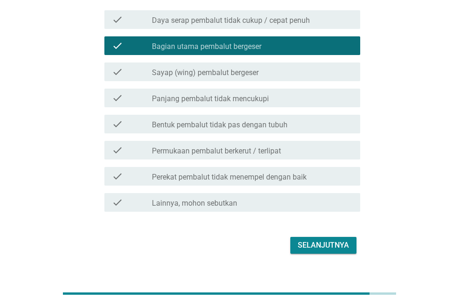
click at [265, 150] on label "Permukaan pembalut berkerut / terlipat" at bounding box center [216, 150] width 129 height 9
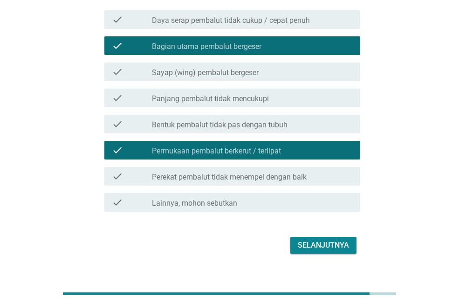
click at [239, 76] on label "Sayap (wing) pembalut bergeser" at bounding box center [205, 72] width 107 height 9
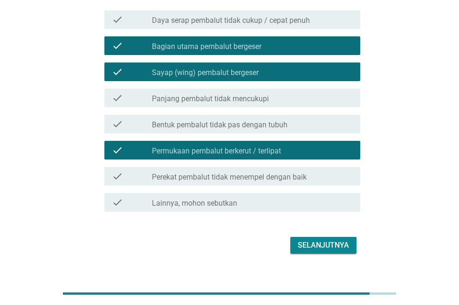
click at [241, 97] on label "Panjang pembalut tidak mencukupi" at bounding box center [210, 98] width 117 height 9
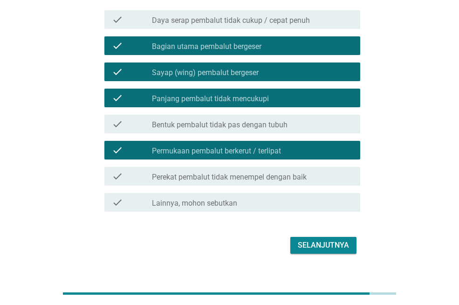
click at [315, 243] on div "Selanjutnya" at bounding box center [323, 245] width 51 height 11
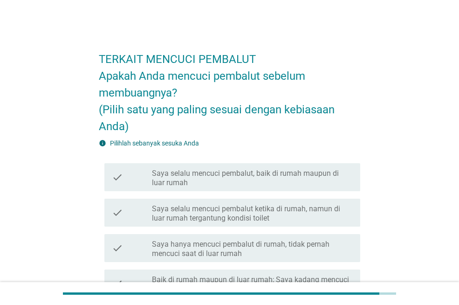
click at [272, 187] on label "Saya selalu mencuci pembalut, baik di rumah maupun di luar rumah" at bounding box center [252, 178] width 201 height 19
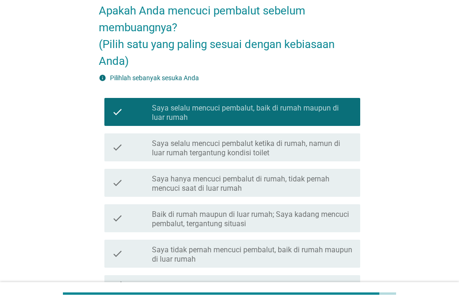
scroll to position [163, 0]
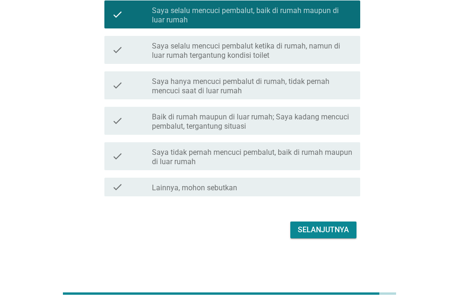
click at [307, 224] on div "Selanjutnya" at bounding box center [323, 229] width 51 height 11
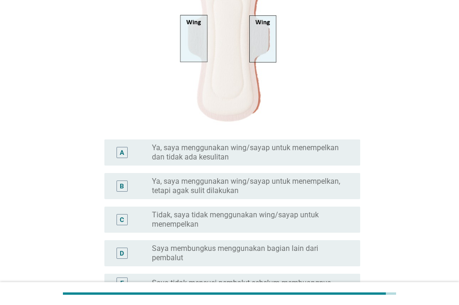
scroll to position [280, 0]
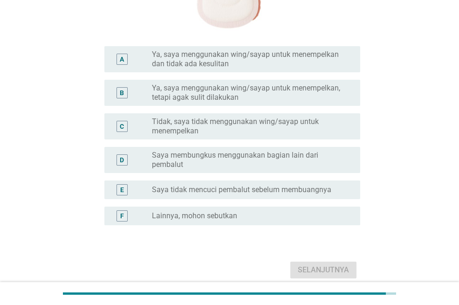
click at [259, 59] on label "Ya, saya menggunakan wing/sayap untuk menempelkan dan tidak ada kesulitan" at bounding box center [249, 59] width 194 height 19
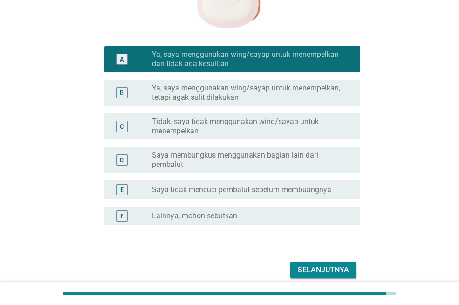
click at [269, 98] on label "Ya, saya menggunakan wing/sayap untuk menempelkan, tetapi agak sulit dilakukan" at bounding box center [249, 92] width 194 height 19
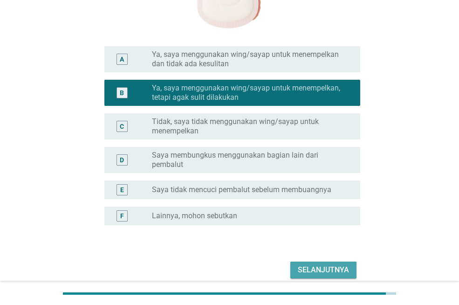
click at [319, 267] on div "Selanjutnya" at bounding box center [323, 269] width 51 height 11
